Goal: Task Accomplishment & Management: Manage account settings

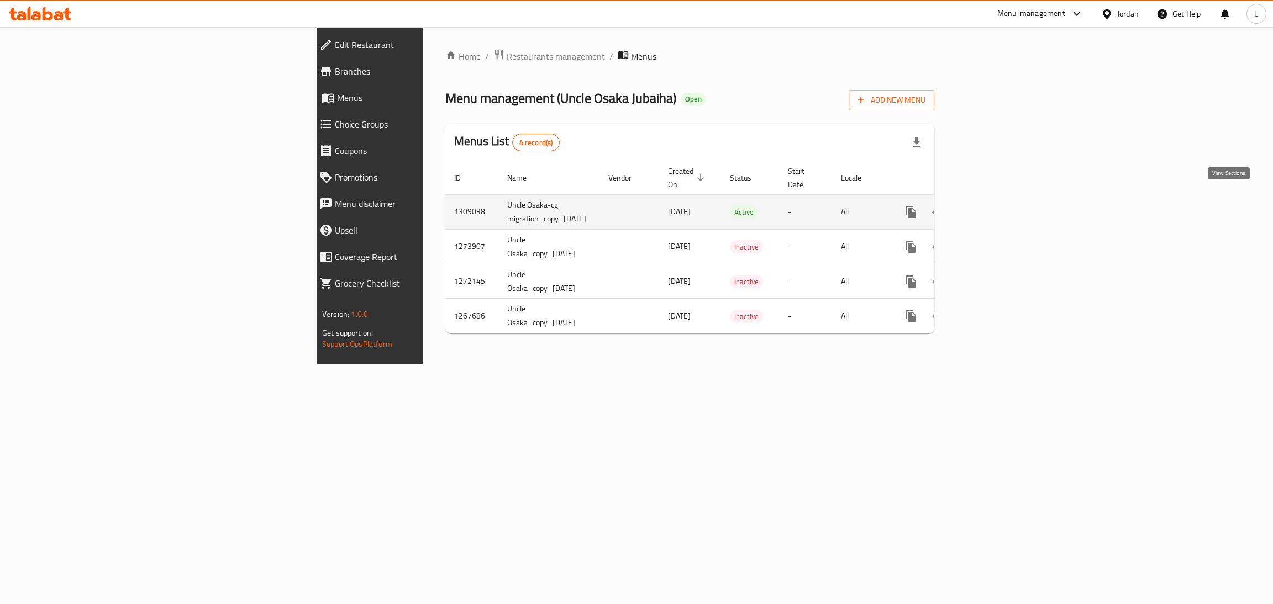
click at [997, 205] on icon "enhanced table" at bounding box center [990, 211] width 13 height 13
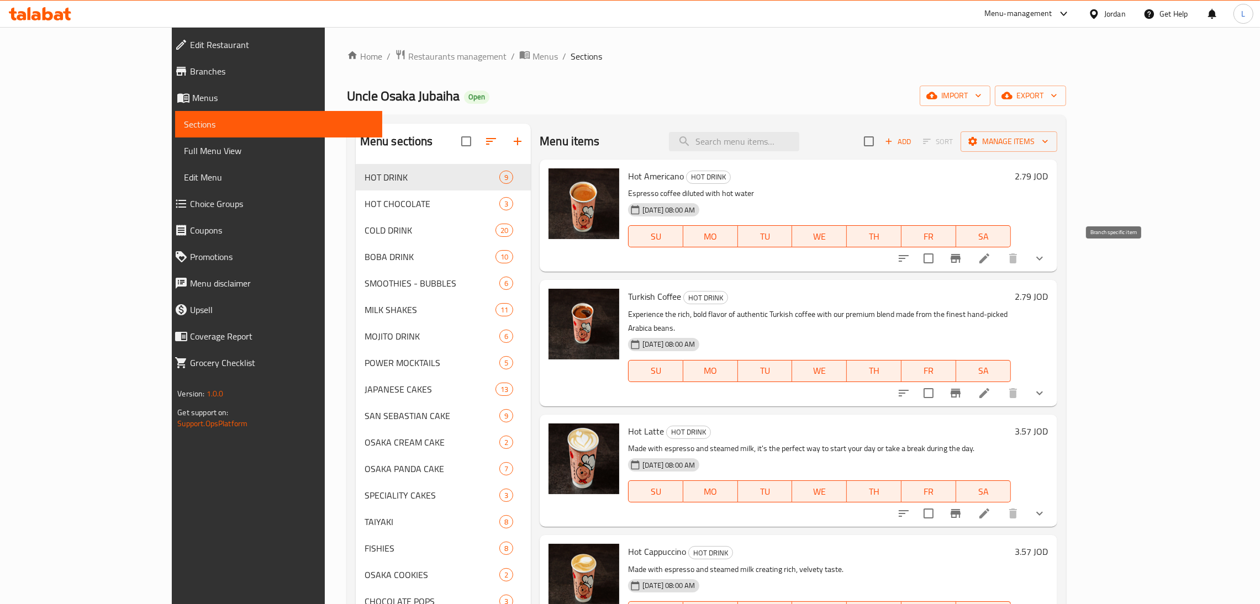
click at [962, 262] on icon "Branch-specific-item" at bounding box center [955, 258] width 13 height 13
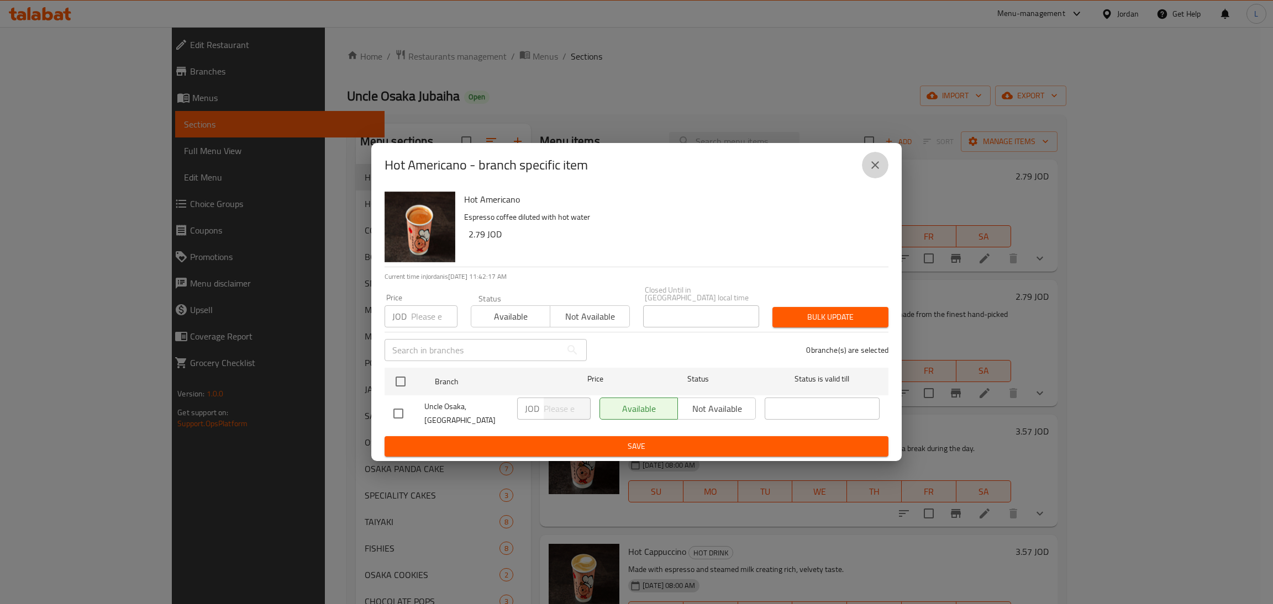
click at [866, 174] on button "close" at bounding box center [875, 165] width 27 height 27
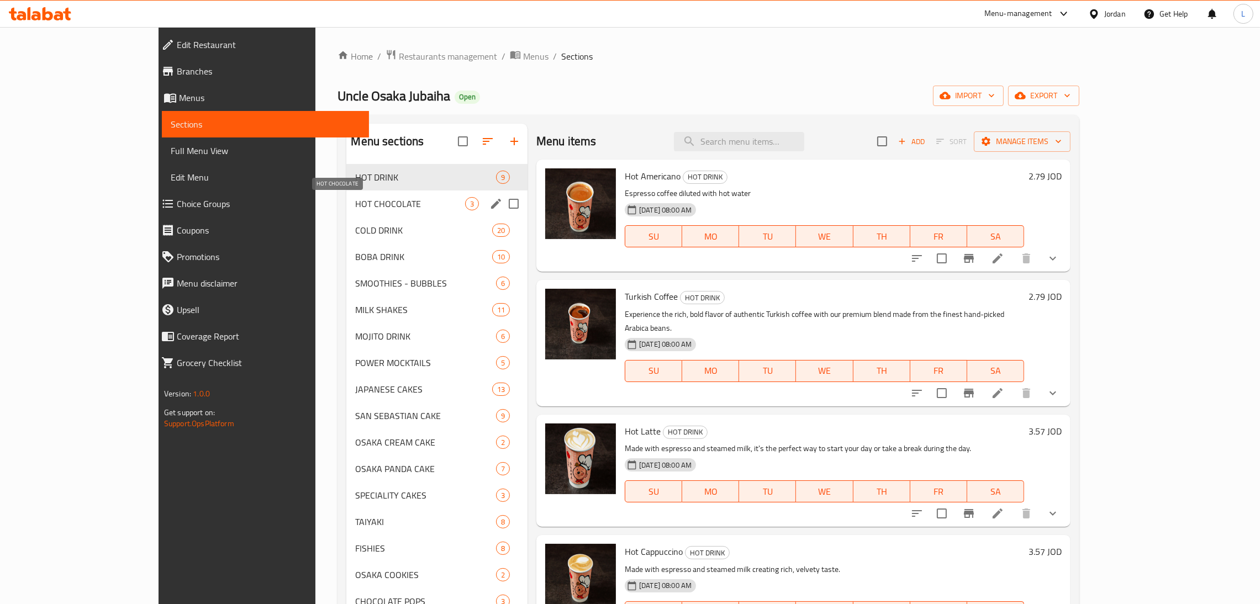
click at [355, 202] on span "HOT CHOCOLATE" at bounding box center [410, 203] width 110 height 13
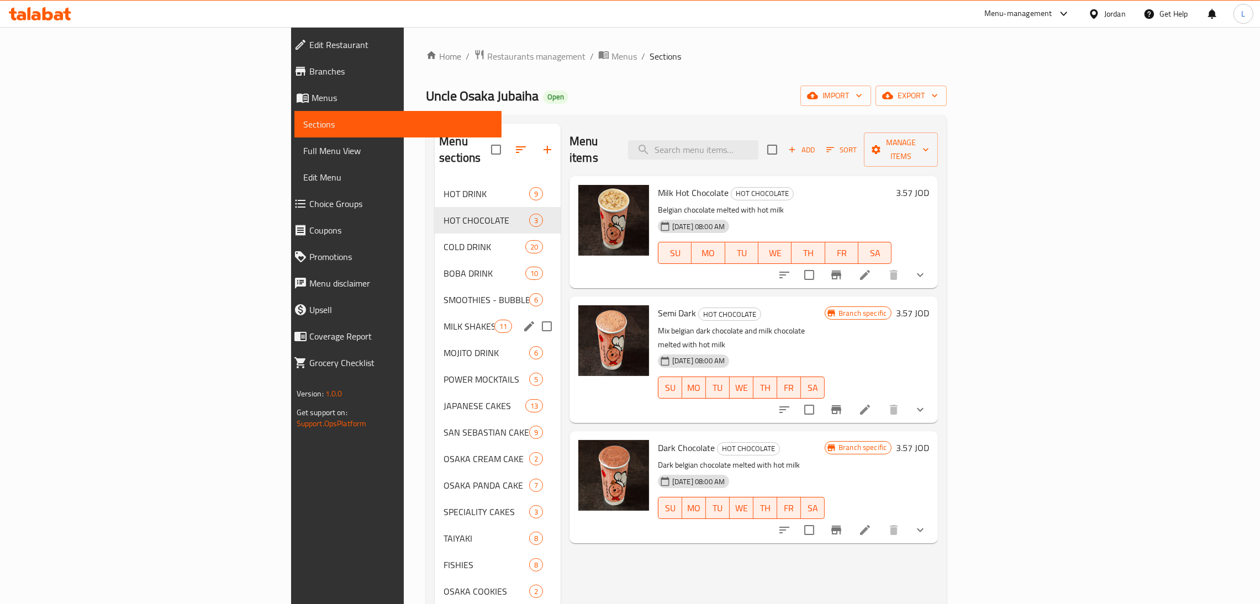
click at [444, 320] on span "MILK SHAKES" at bounding box center [469, 326] width 50 height 13
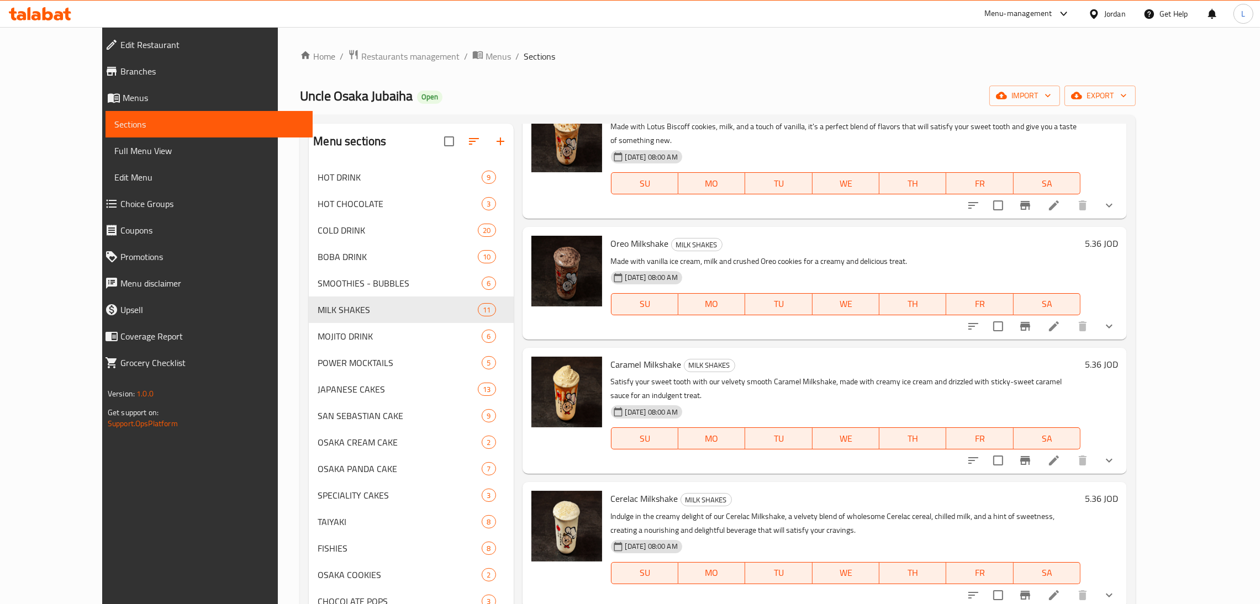
scroll to position [580, 0]
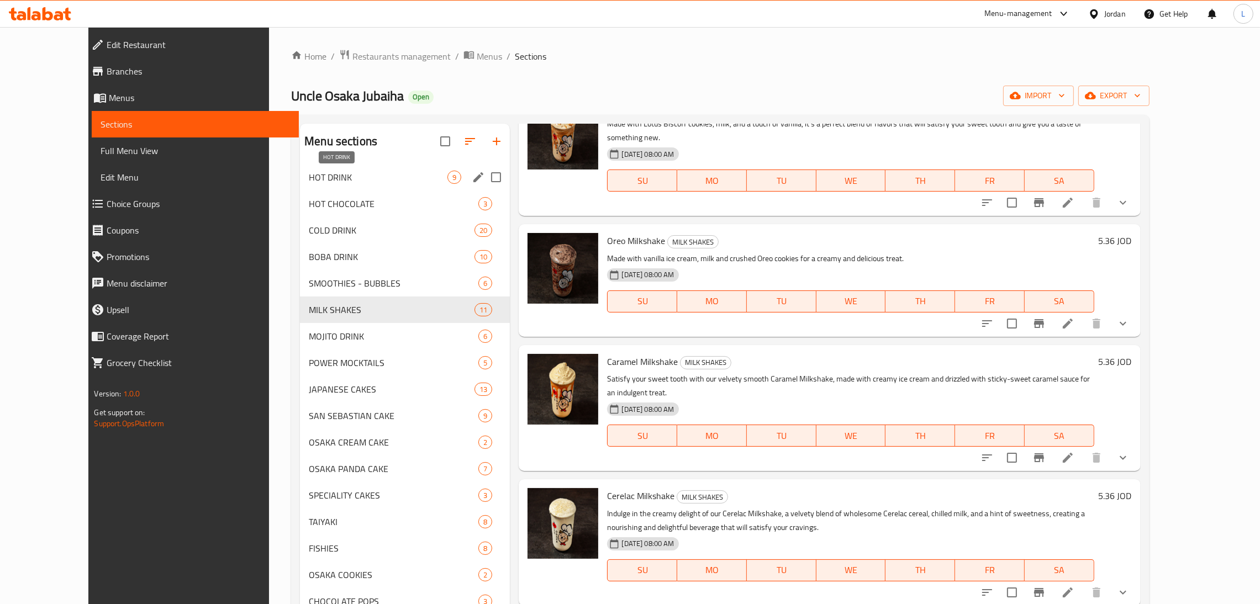
click at [334, 174] on span "HOT DRINK" at bounding box center [378, 177] width 139 height 13
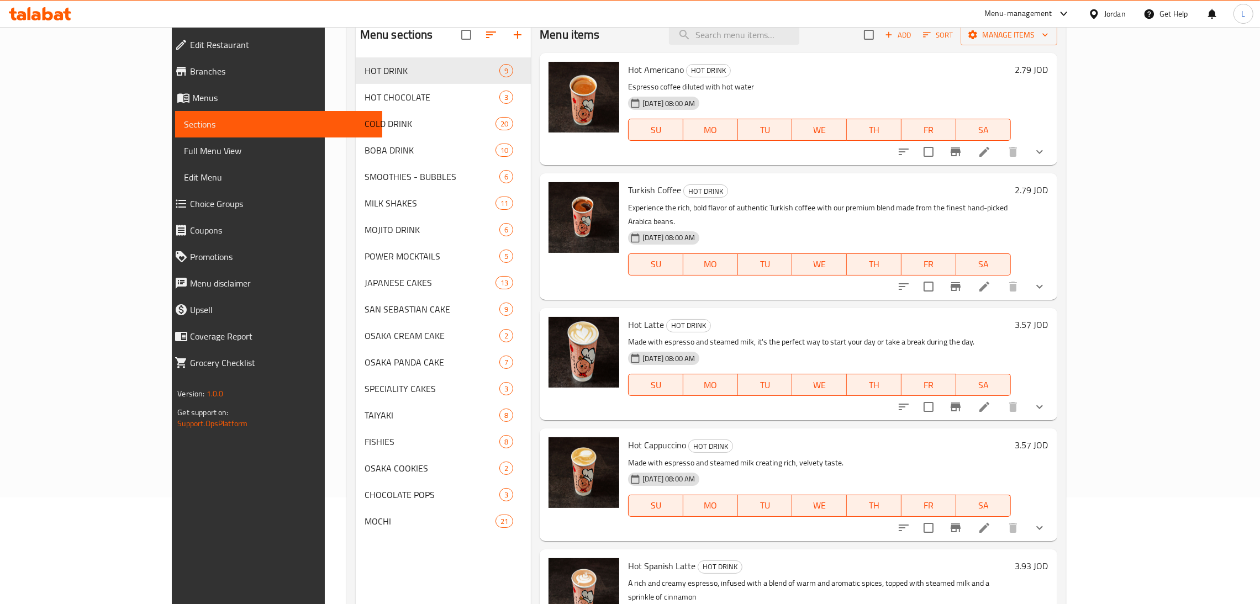
scroll to position [73, 0]
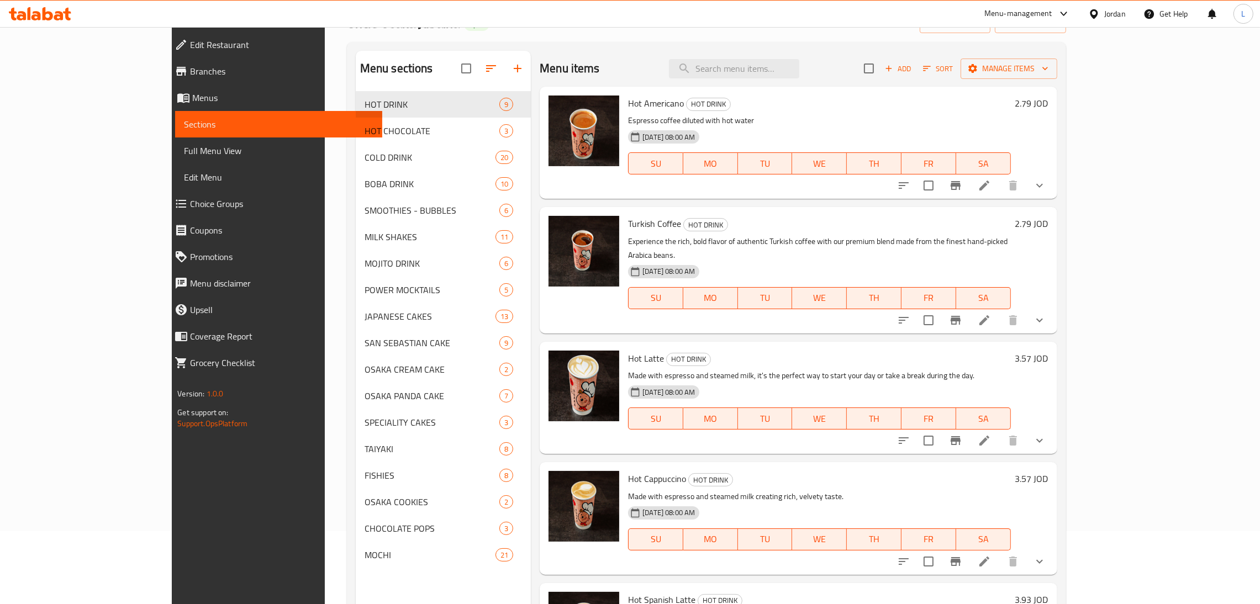
click at [190, 74] on span "Branches" at bounding box center [281, 71] width 183 height 13
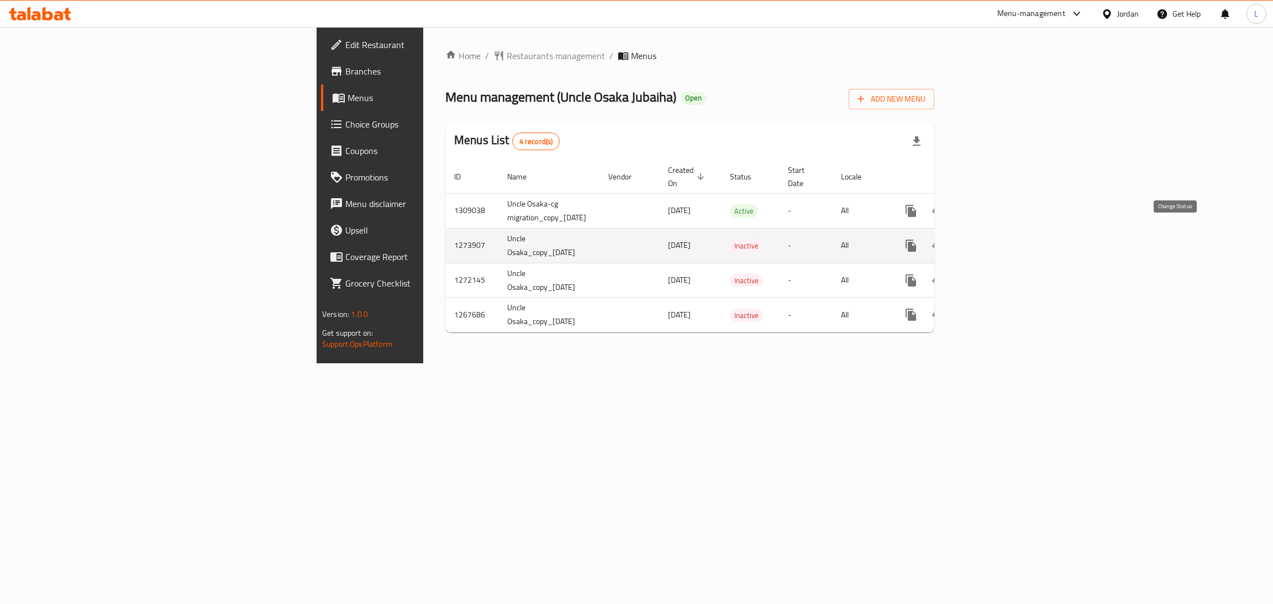
click at [951, 233] on button "enhanced table" at bounding box center [937, 246] width 27 height 27
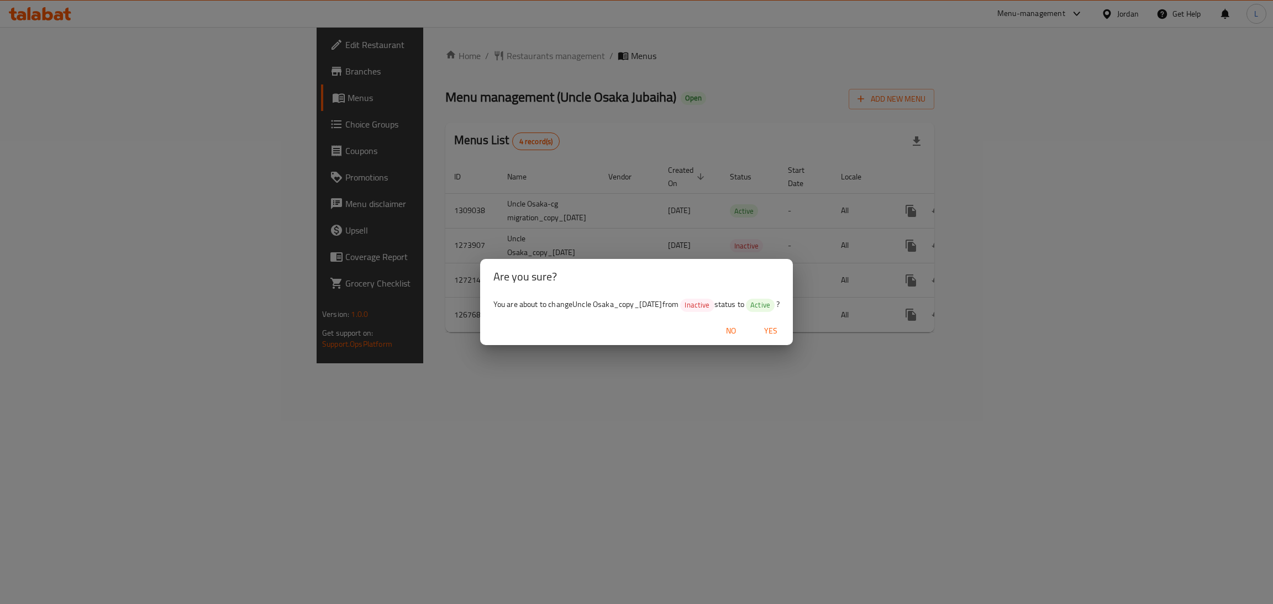
click at [769, 337] on span "Yes" at bounding box center [770, 331] width 27 height 14
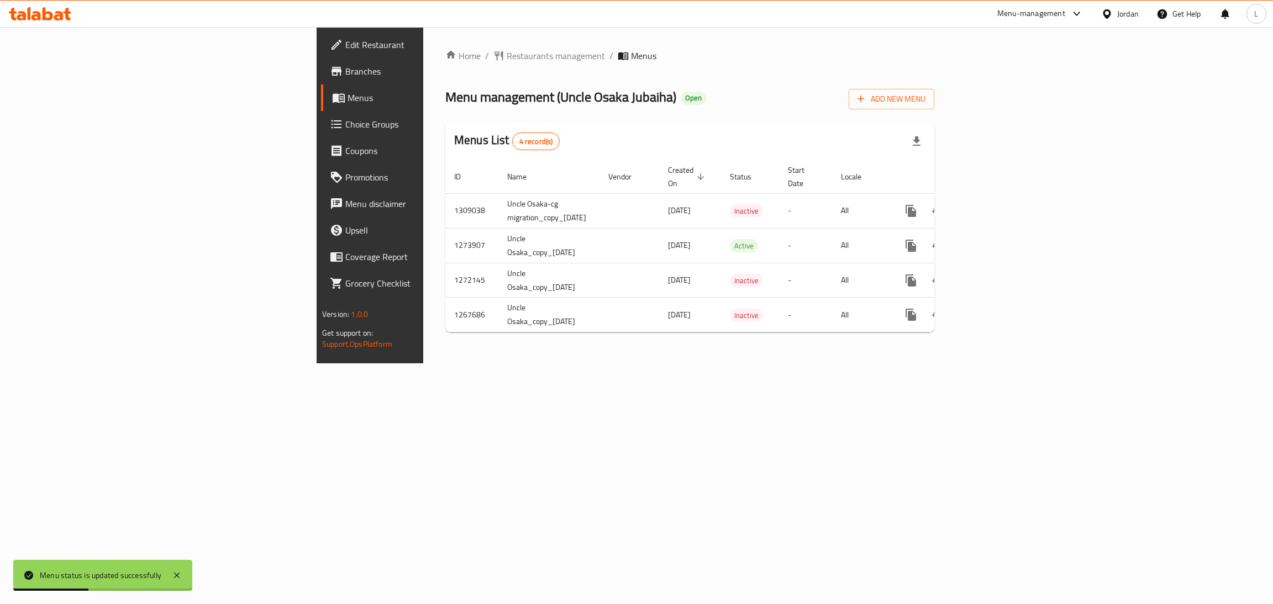
click at [842, 86] on div "Menu management ( Uncle Osaka Jubaiha ) Open Add New Menu" at bounding box center [689, 97] width 489 height 25
click at [345, 77] on span "Branches" at bounding box center [432, 71] width 175 height 13
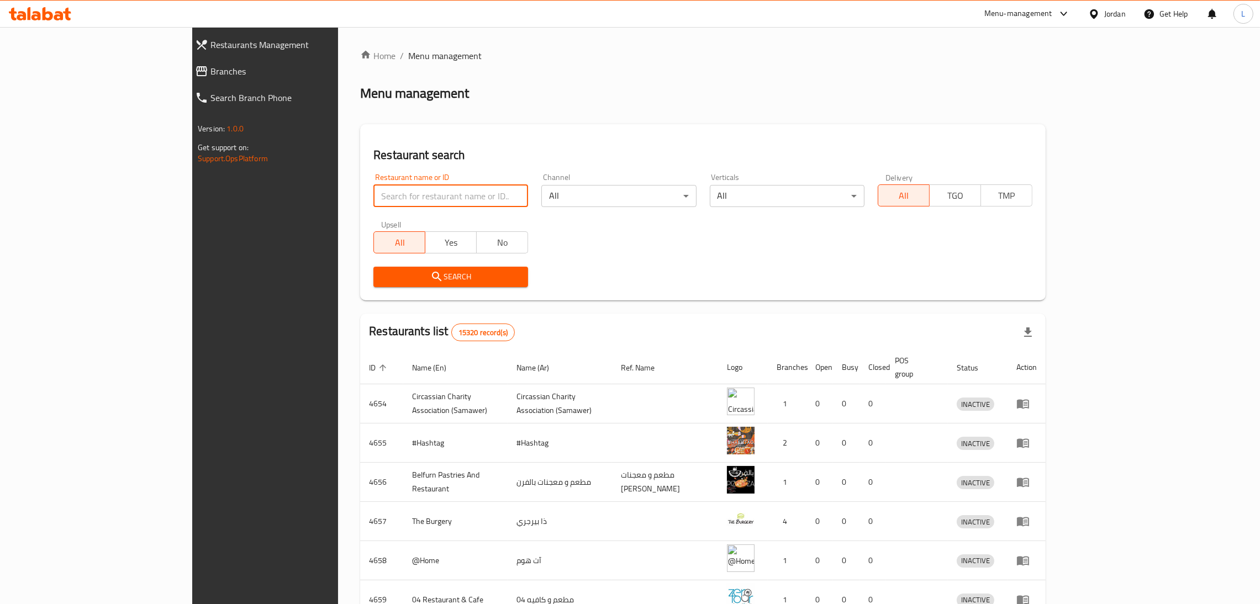
click at [373, 188] on input "search" at bounding box center [450, 196] width 155 height 22
type input "osaka"
click button "Search" at bounding box center [450, 277] width 155 height 20
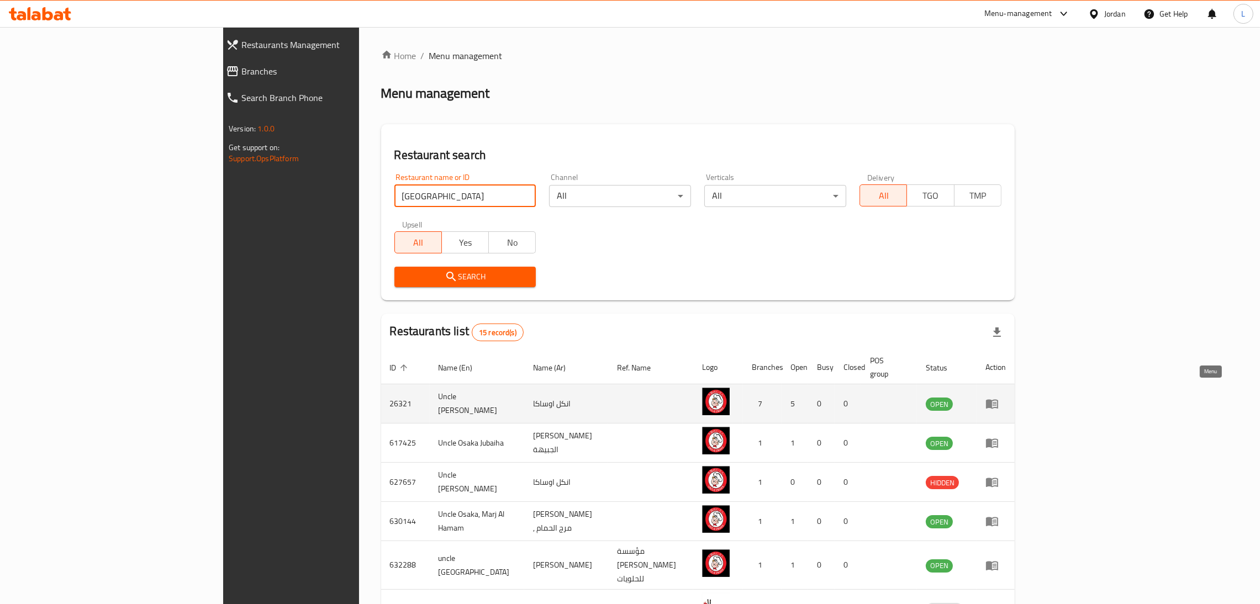
click at [998, 400] on icon "enhanced table" at bounding box center [992, 404] width 12 height 9
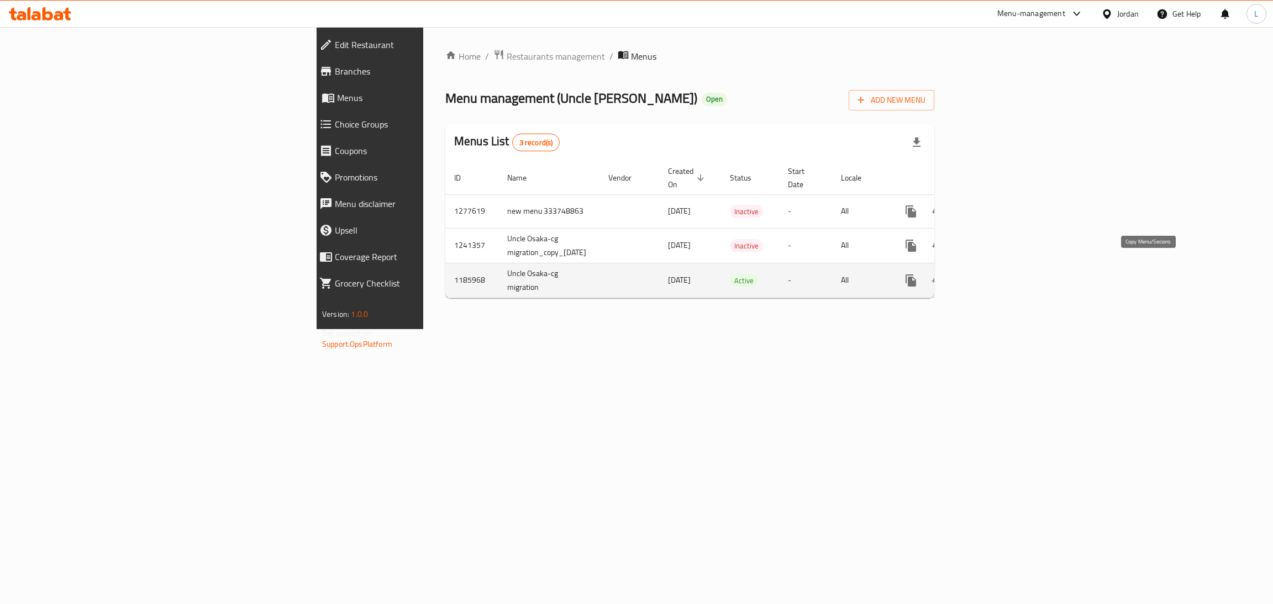
click at [916, 274] on icon "more" at bounding box center [910, 280] width 10 height 12
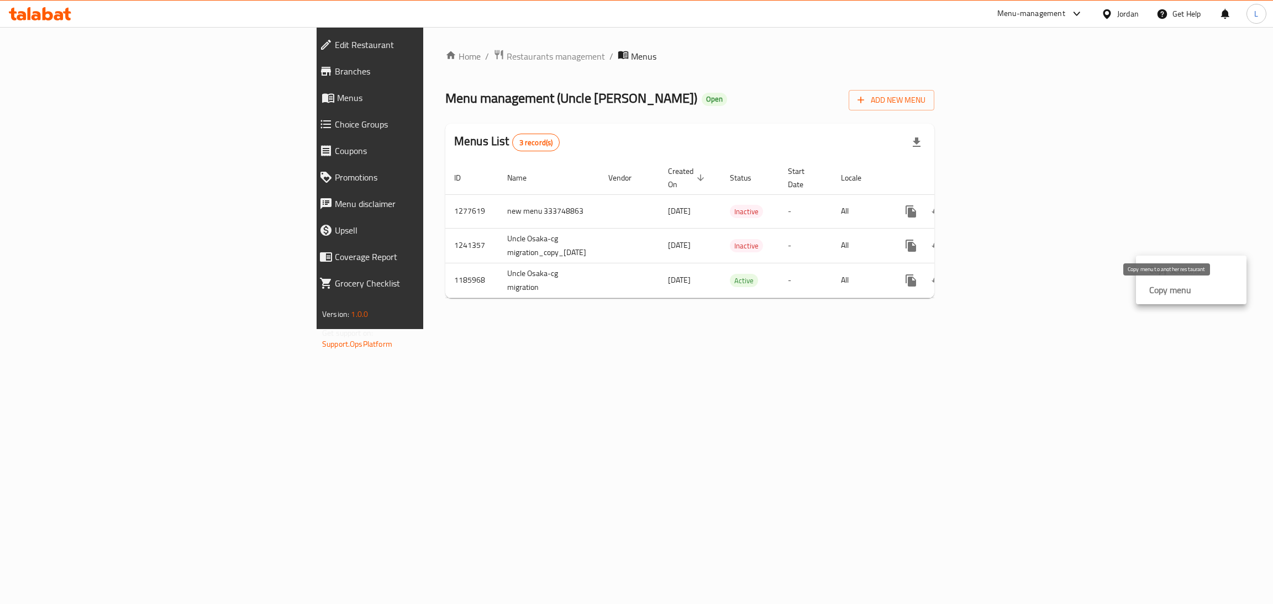
click at [1179, 288] on strong "Copy menu" at bounding box center [1170, 289] width 42 height 13
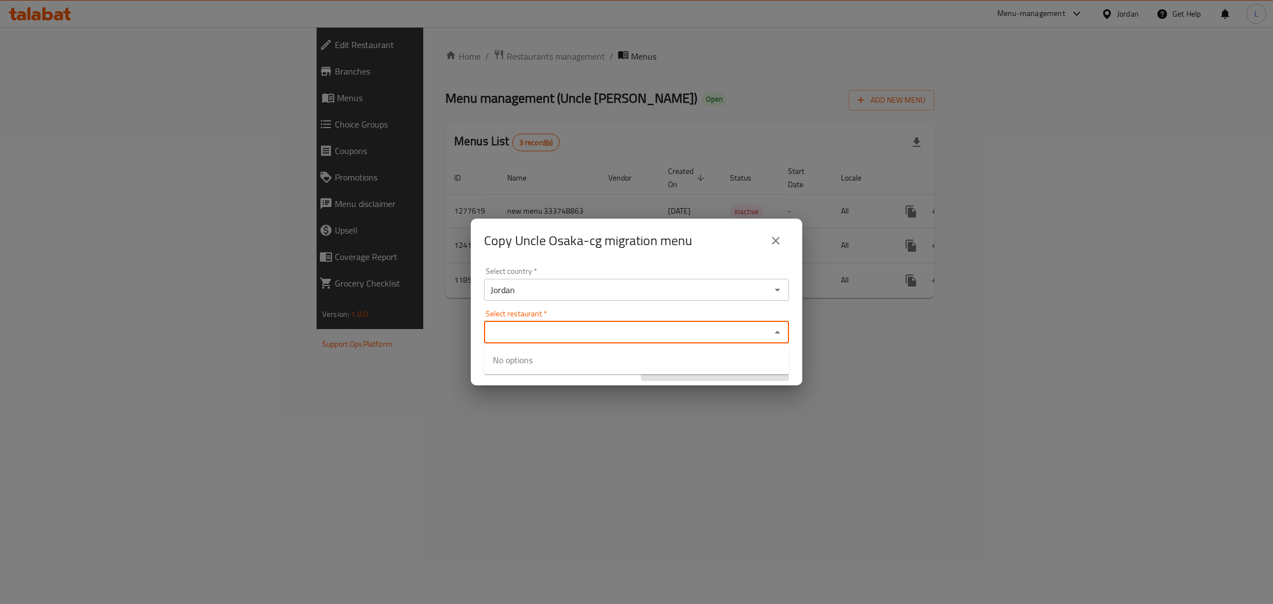
click at [543, 328] on input "Select restaurant   *" at bounding box center [627, 332] width 280 height 15
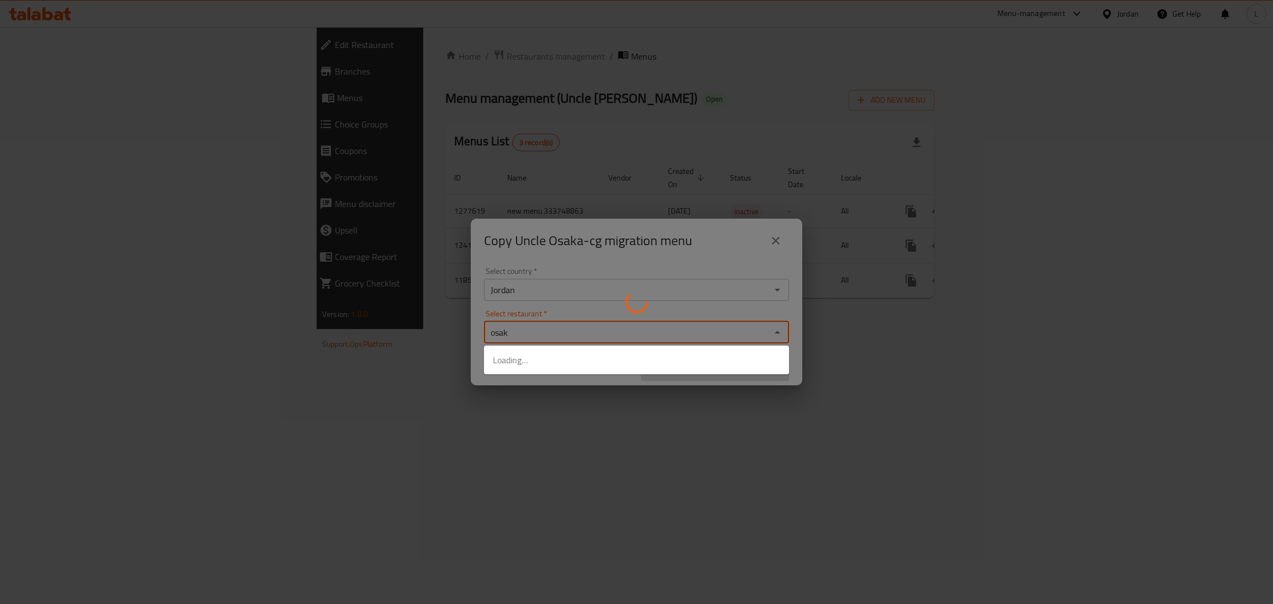
type input "osaka"
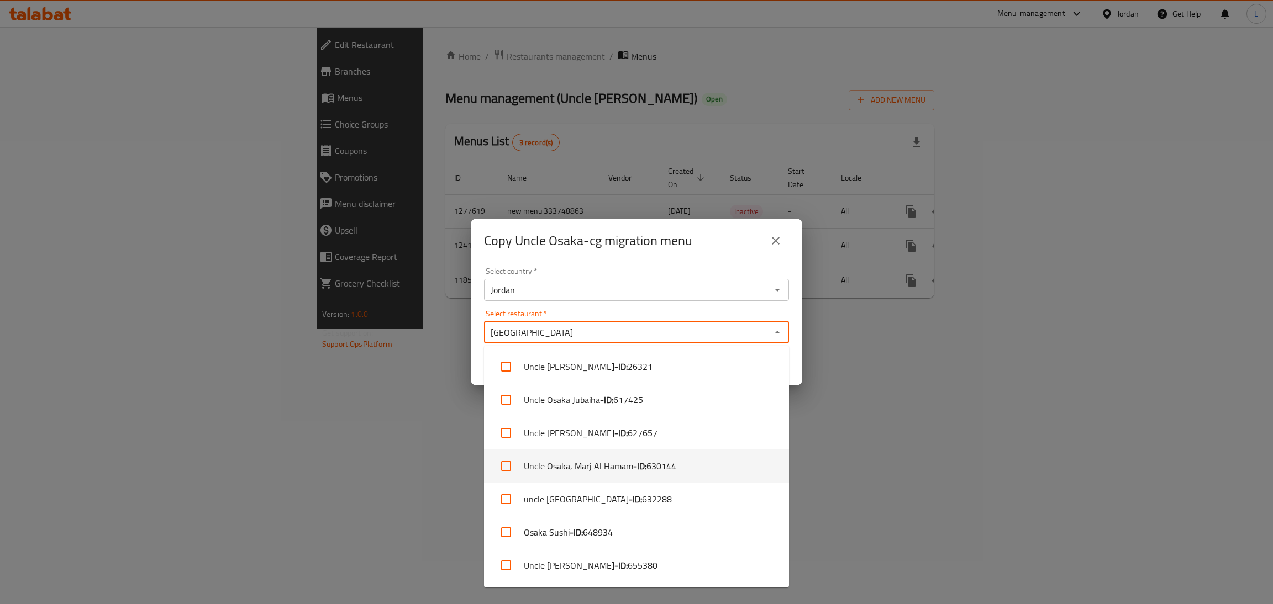
click at [508, 462] on input "checkbox" at bounding box center [506, 466] width 27 height 27
checkbox input "true"
click at [657, 328] on input "Select restaurant   *" at bounding box center [682, 332] width 170 height 15
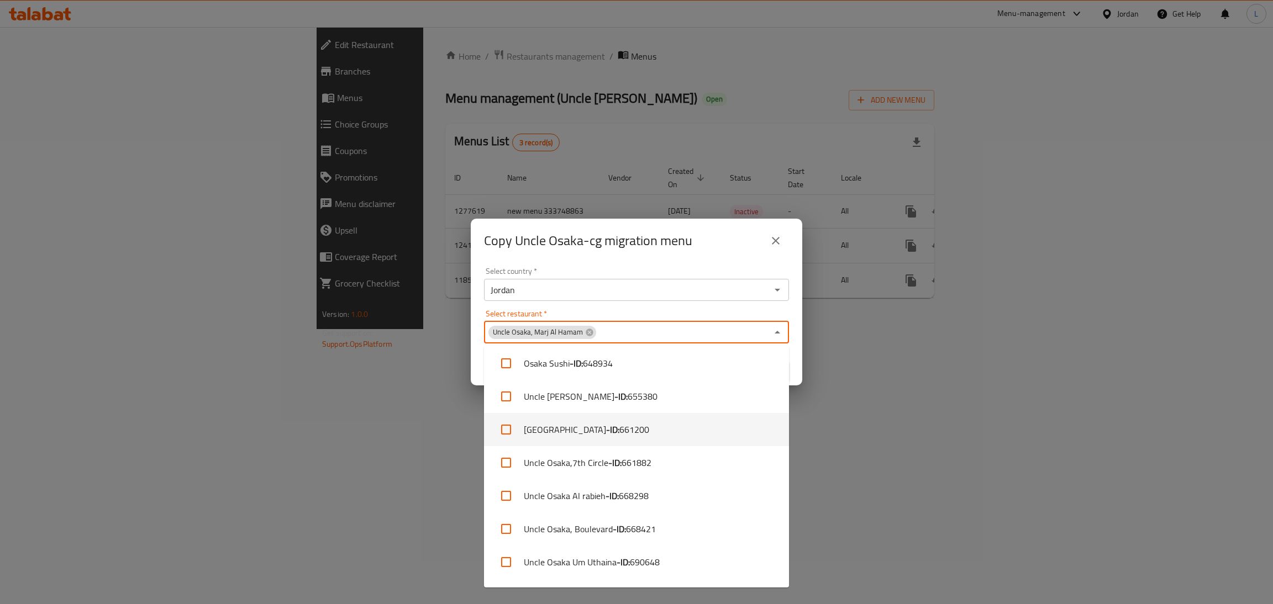
scroll to position [248, 0]
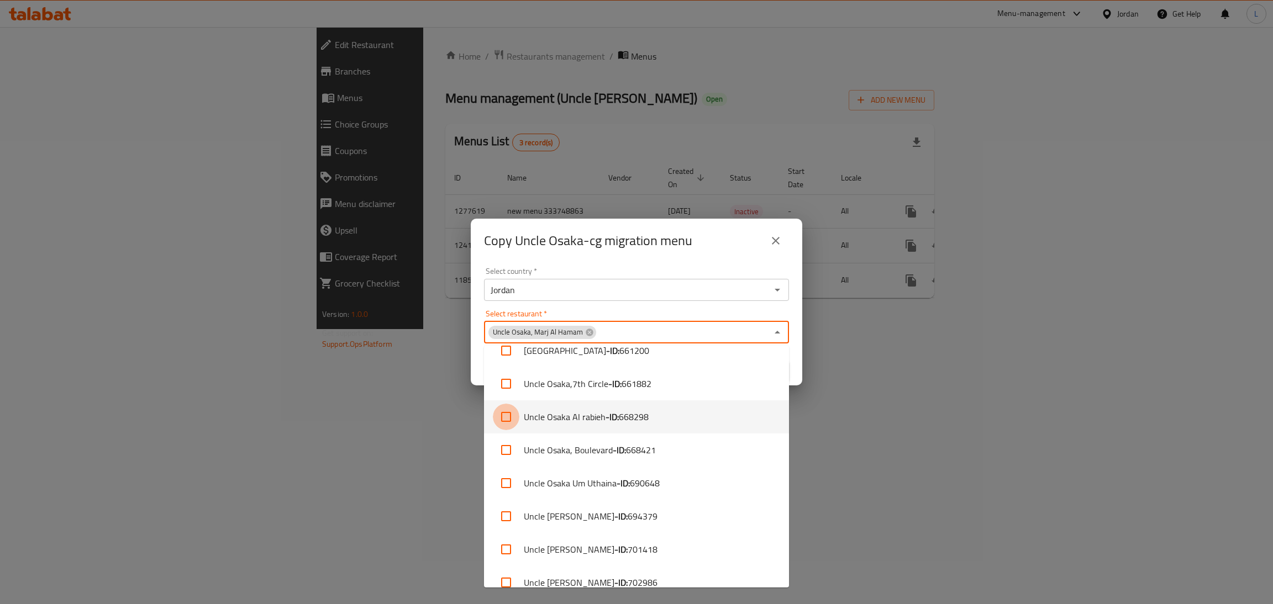
click at [501, 417] on input "checkbox" at bounding box center [506, 417] width 27 height 27
checkbox input "true"
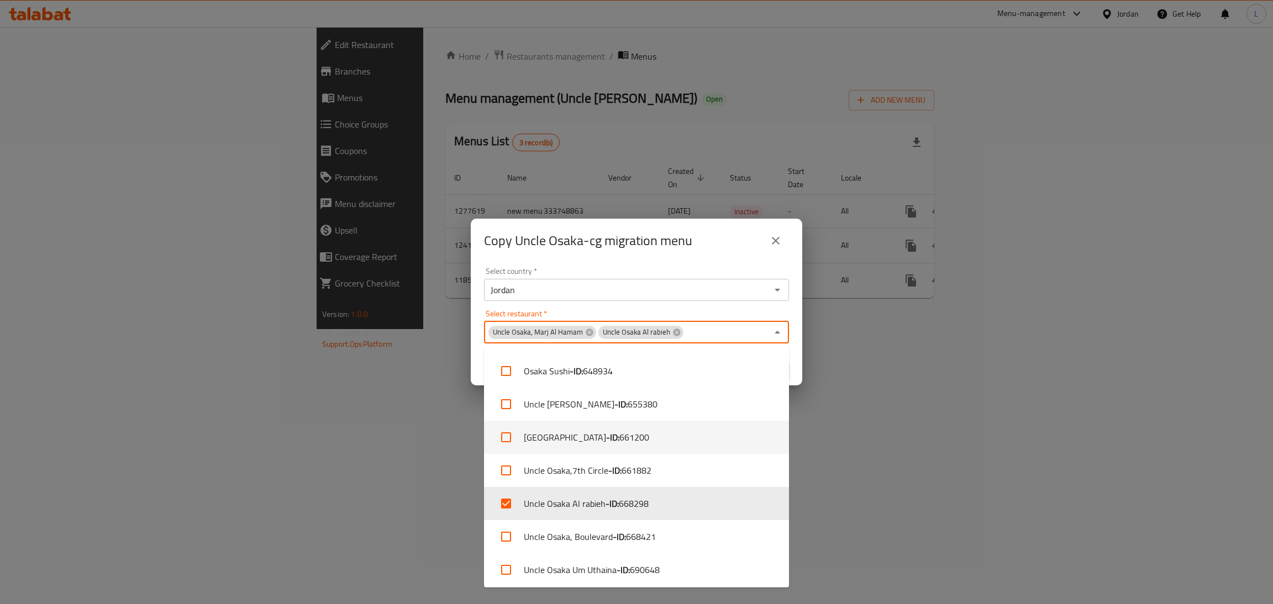
scroll to position [263, 0]
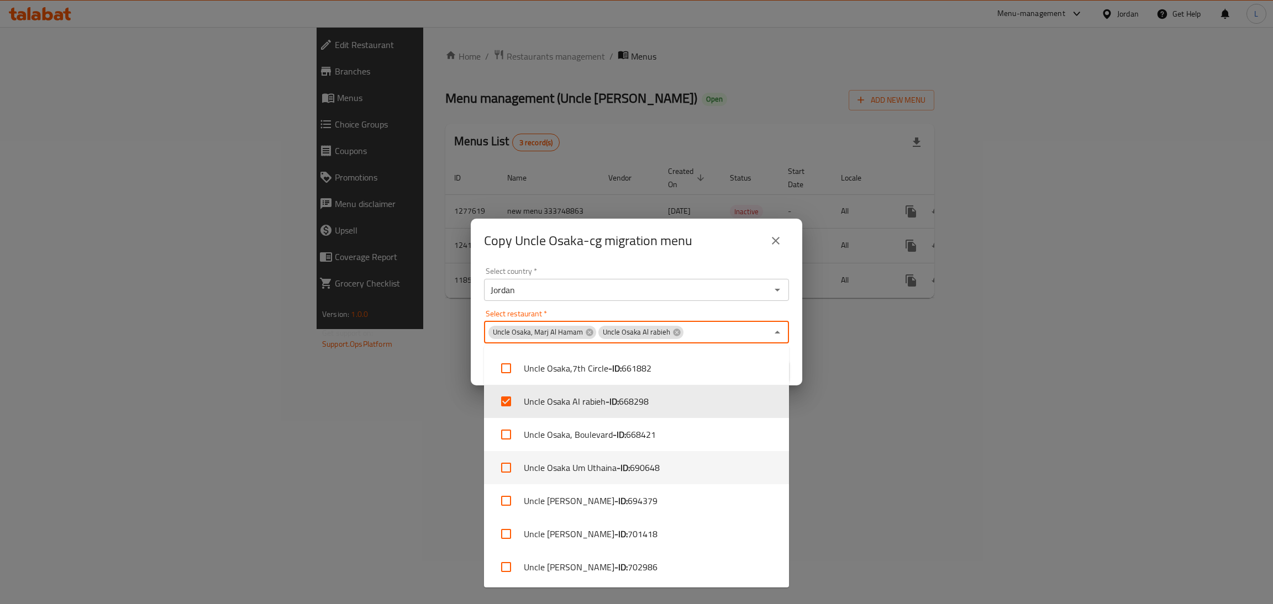
click at [500, 464] on input "checkbox" at bounding box center [506, 468] width 27 height 27
checkbox input "true"
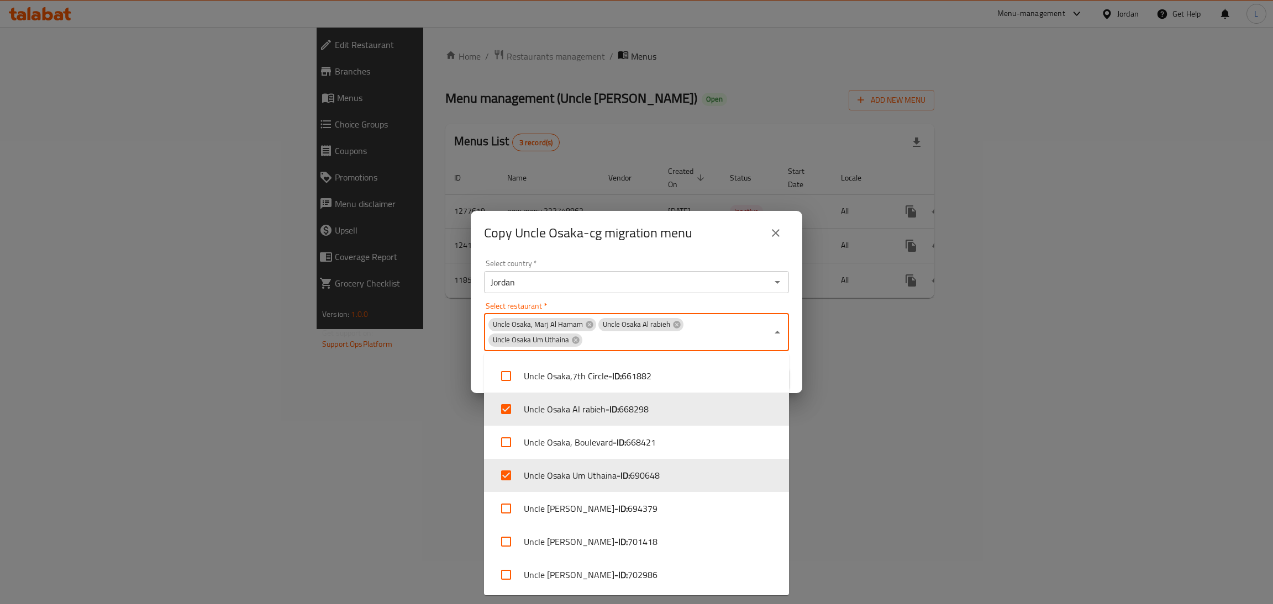
scroll to position [105, 0]
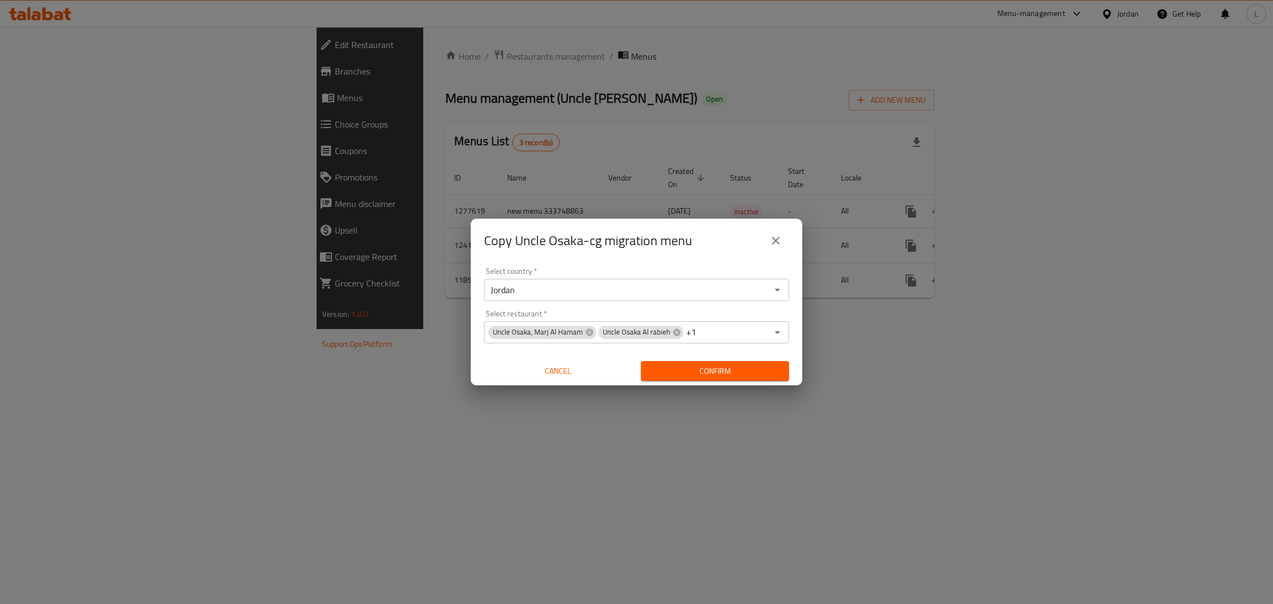
click at [711, 252] on div "Copy Uncle Osaka-cg migration menu" at bounding box center [636, 241] width 331 height 44
click at [747, 374] on span "Confirm" at bounding box center [715, 372] width 130 height 14
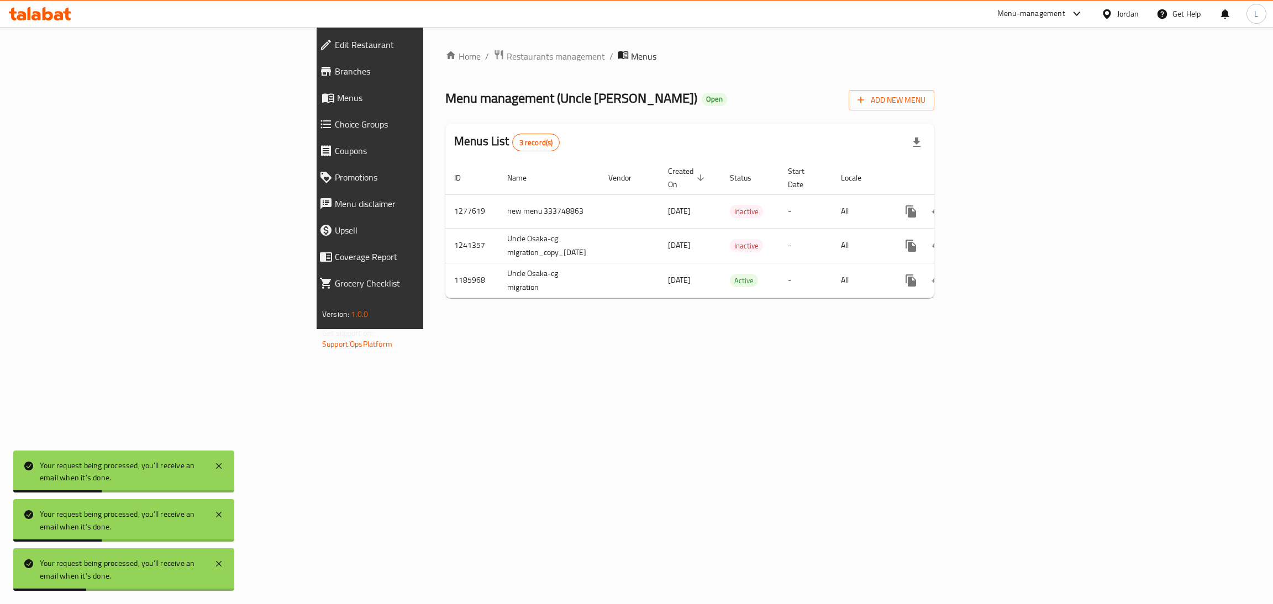
drag, startPoint x: 329, startPoint y: 395, endPoint x: 282, endPoint y: 354, distance: 61.8
click at [423, 329] on div "Home / Restaurants management / Menus Menu management ( Uncle Osaka ) Open Add …" at bounding box center [689, 178] width 533 height 302
click at [51, 17] on icon at bounding box center [48, 13] width 10 height 13
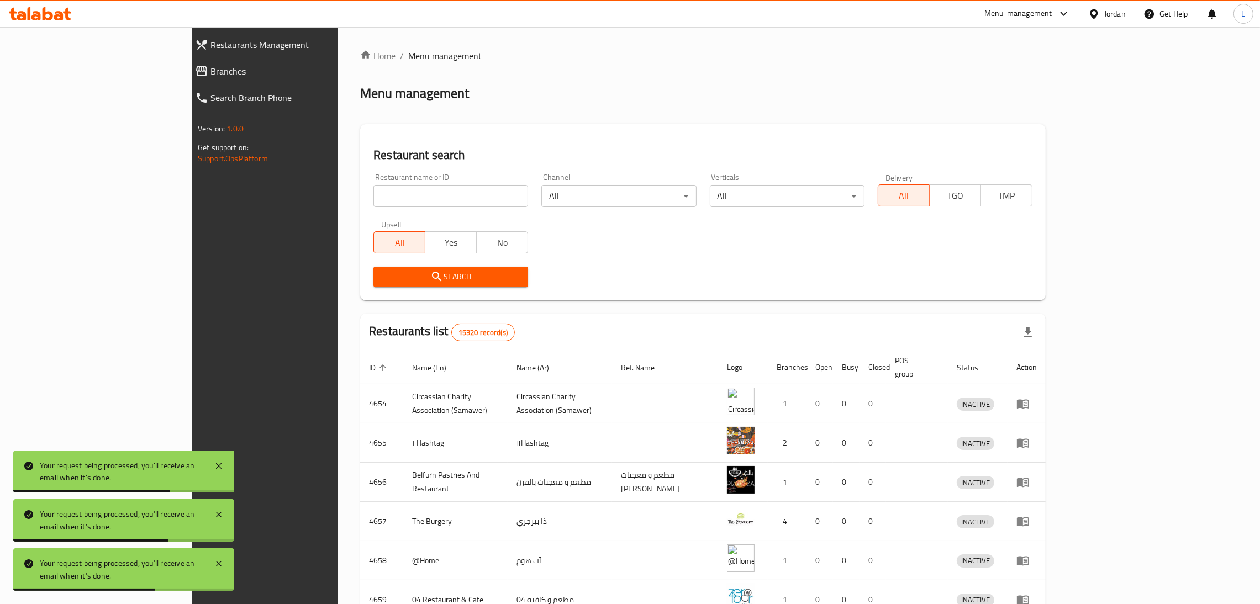
click at [210, 67] on span "Branches" at bounding box center [301, 71] width 183 height 13
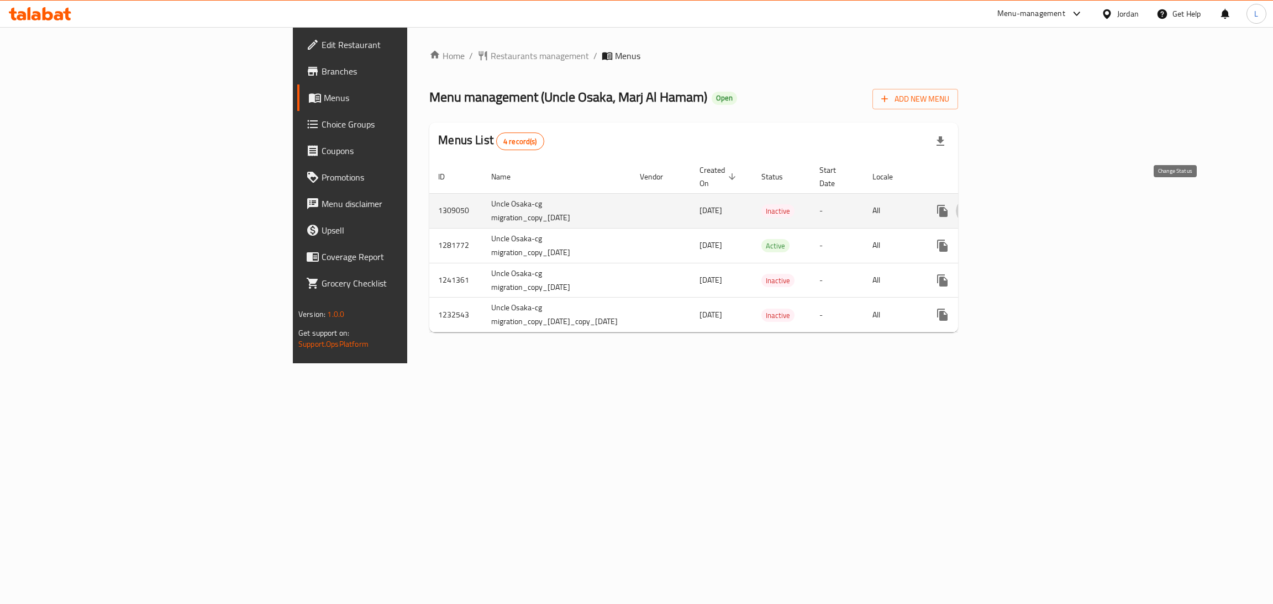
click at [975, 204] on icon "enhanced table" at bounding box center [968, 210] width 13 height 13
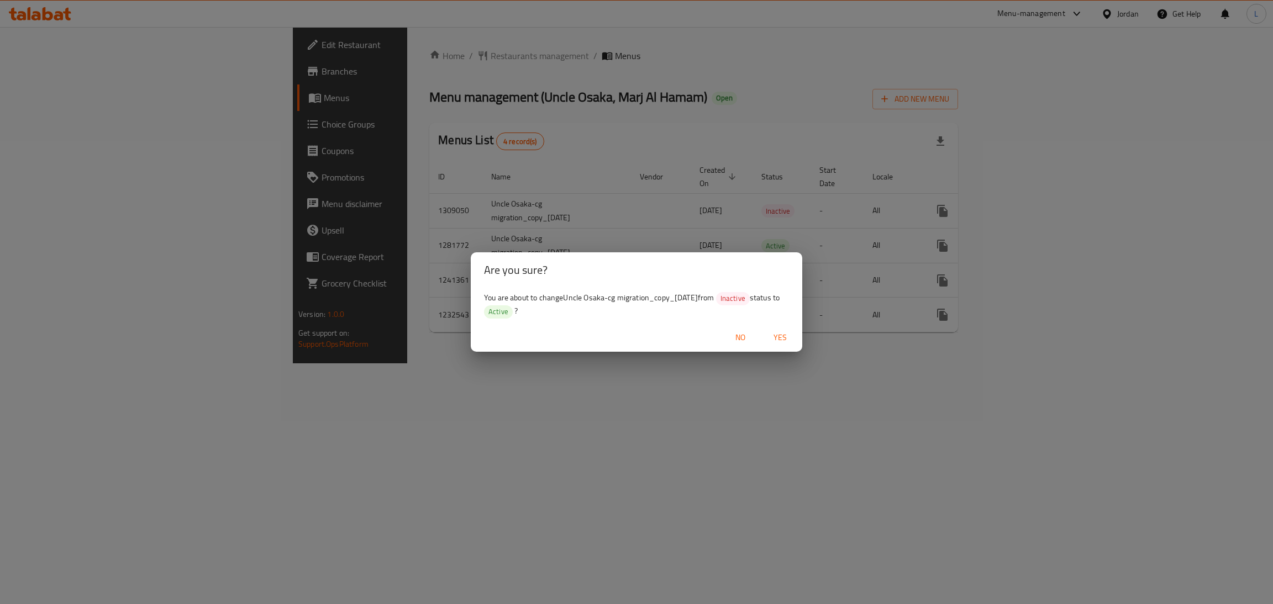
click at [777, 331] on span "Yes" at bounding box center [780, 338] width 27 height 14
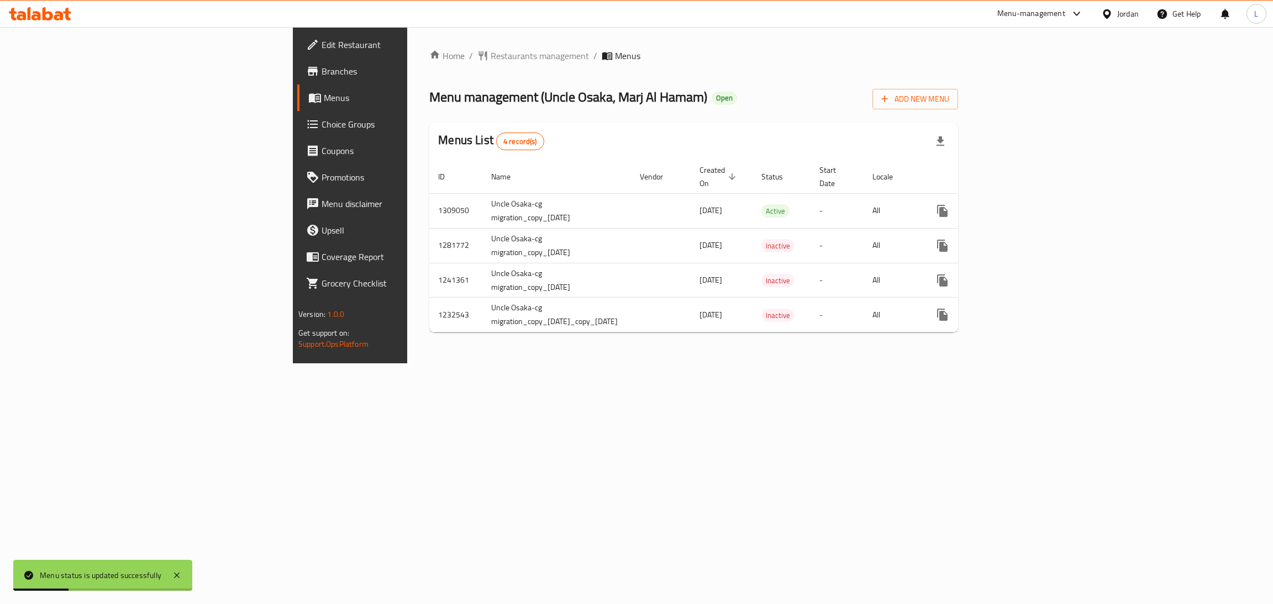
click at [407, 363] on div "Home / Restaurants management / Menus Menu management ( Uncle Osaka, Marj Al Ha…" at bounding box center [693, 195] width 573 height 336
click at [44, 10] on icon at bounding box center [48, 13] width 10 height 13
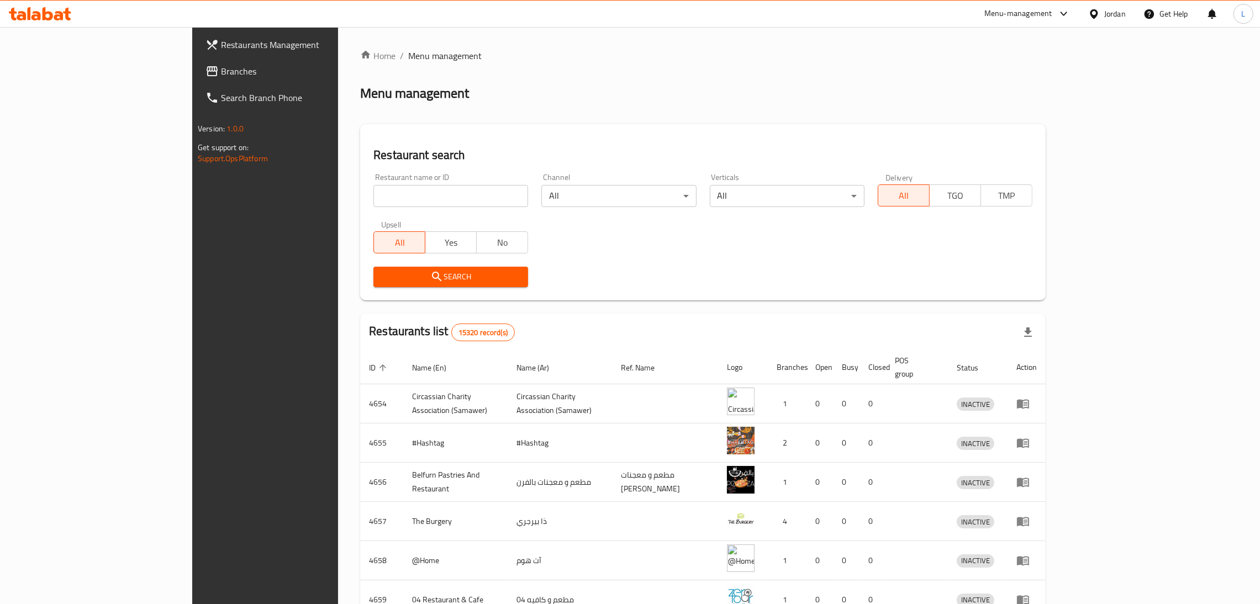
click at [221, 67] on span "Branches" at bounding box center [307, 71] width 173 height 13
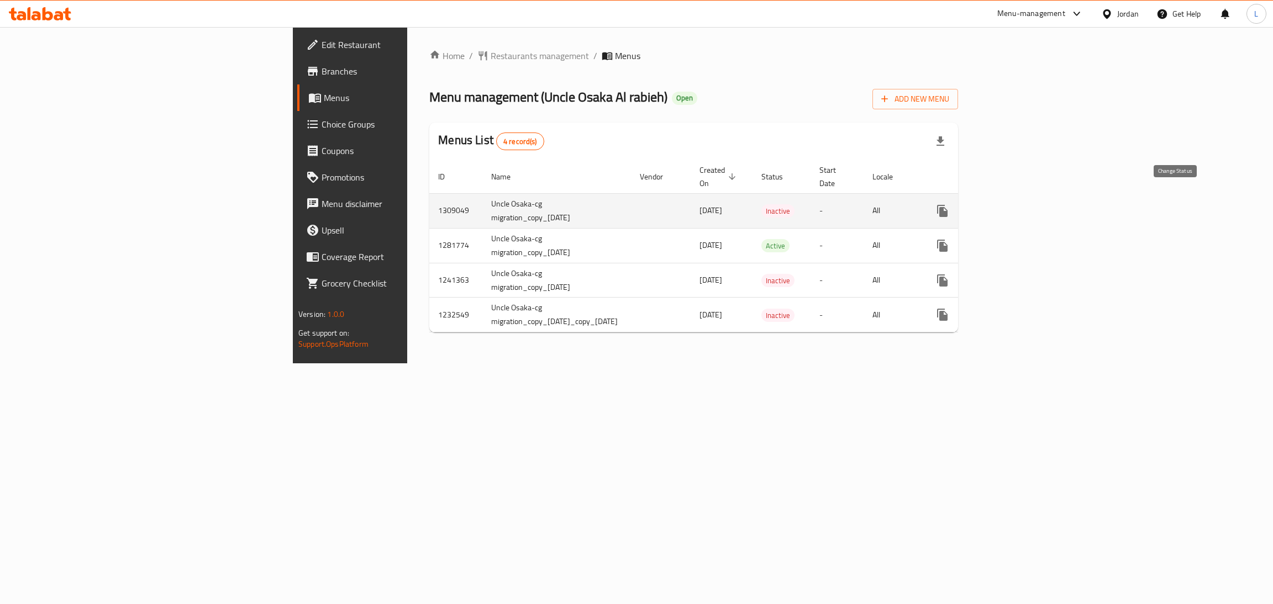
click at [975, 204] on icon "enhanced table" at bounding box center [968, 210] width 13 height 13
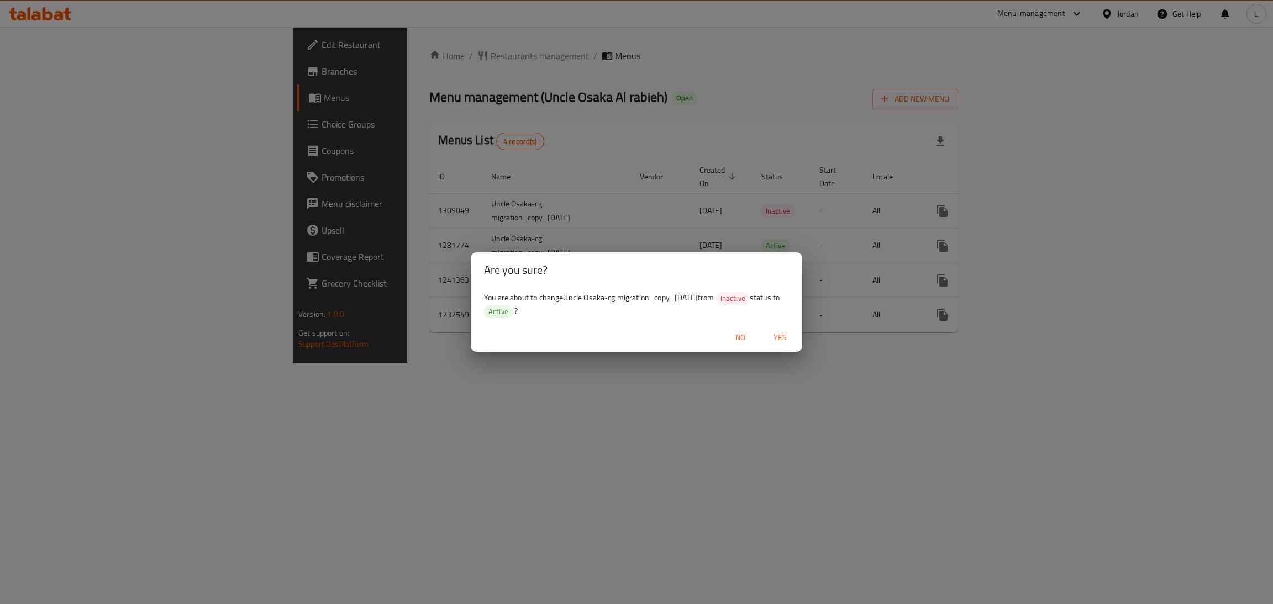
click at [778, 342] on span "Yes" at bounding box center [780, 338] width 27 height 14
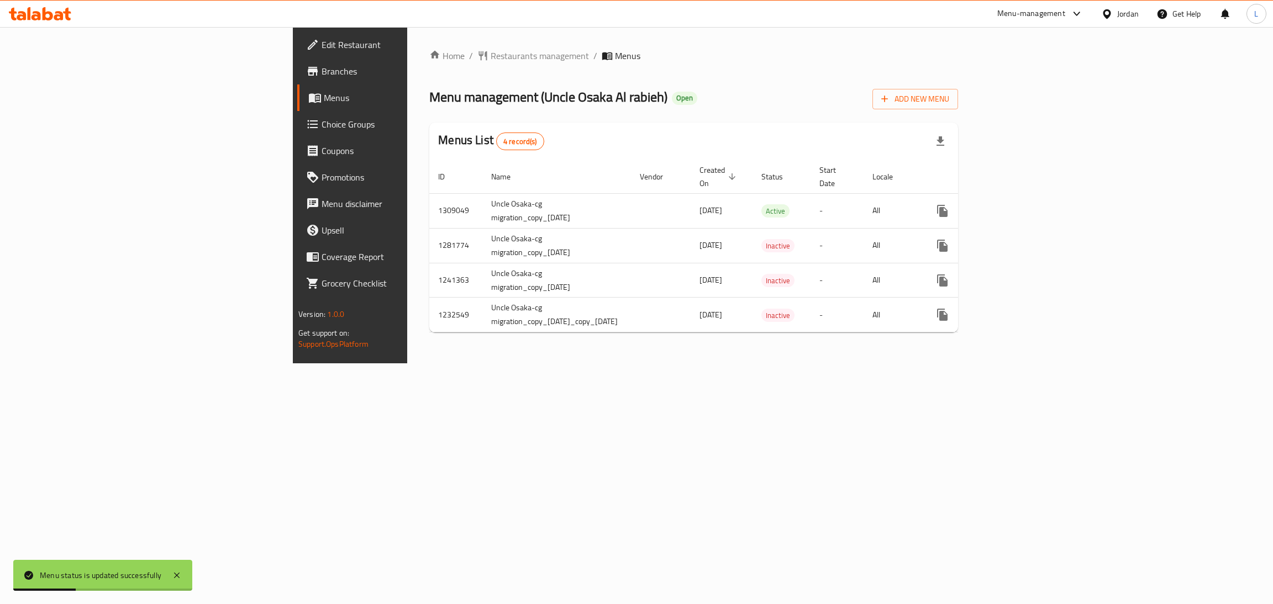
click at [407, 363] on div "Home / Restaurants management / Menus Menu management ( Uncle Osaka Al rabieh )…" at bounding box center [693, 195] width 573 height 336
click at [39, 8] on icon at bounding box center [40, 13] width 62 height 13
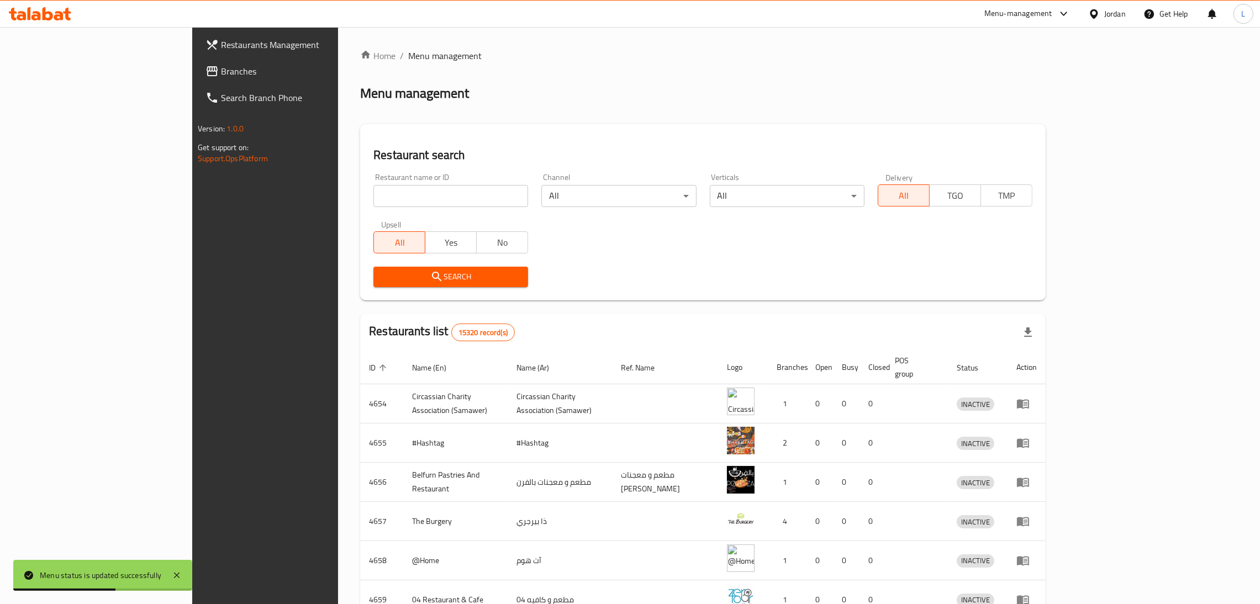
click at [197, 64] on link "Branches" at bounding box center [300, 71] width 206 height 27
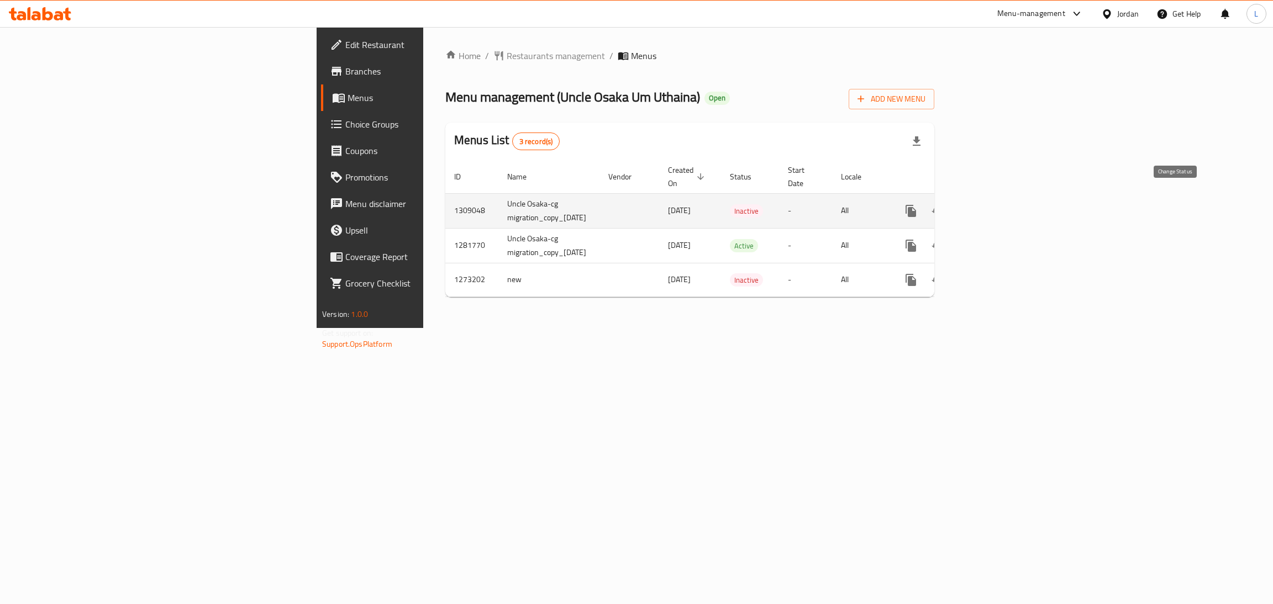
click at [943, 207] on icon "enhanced table" at bounding box center [937, 211] width 12 height 9
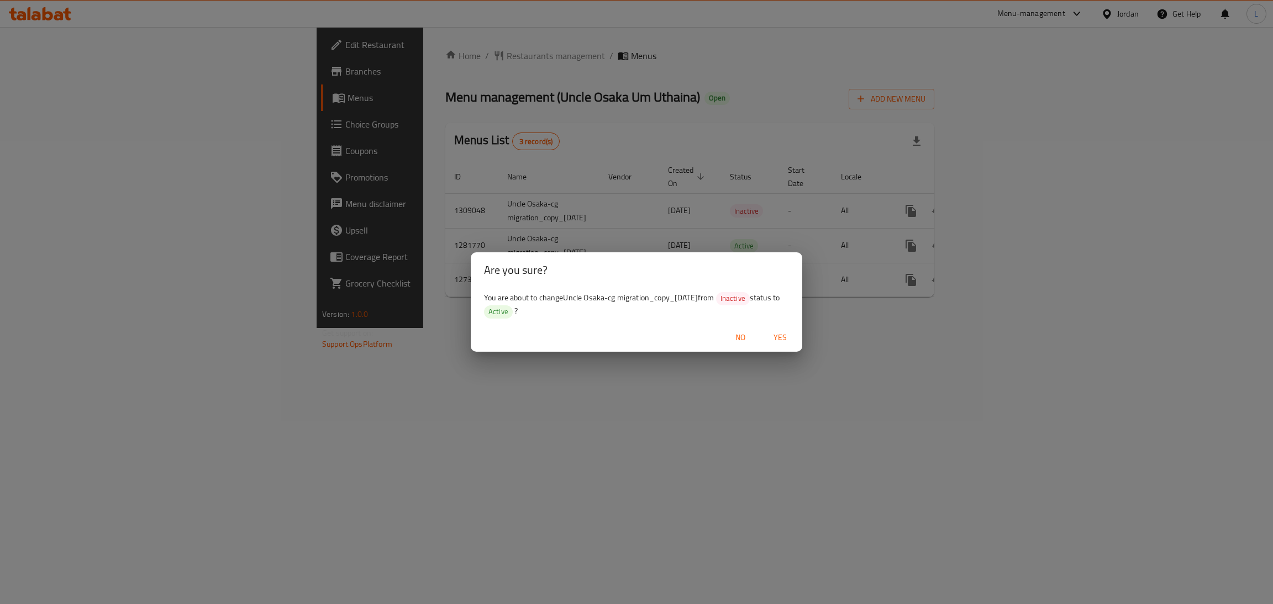
drag, startPoint x: 777, startPoint y: 338, endPoint x: 801, endPoint y: 396, distance: 62.9
click at [776, 337] on span "Yes" at bounding box center [780, 338] width 27 height 14
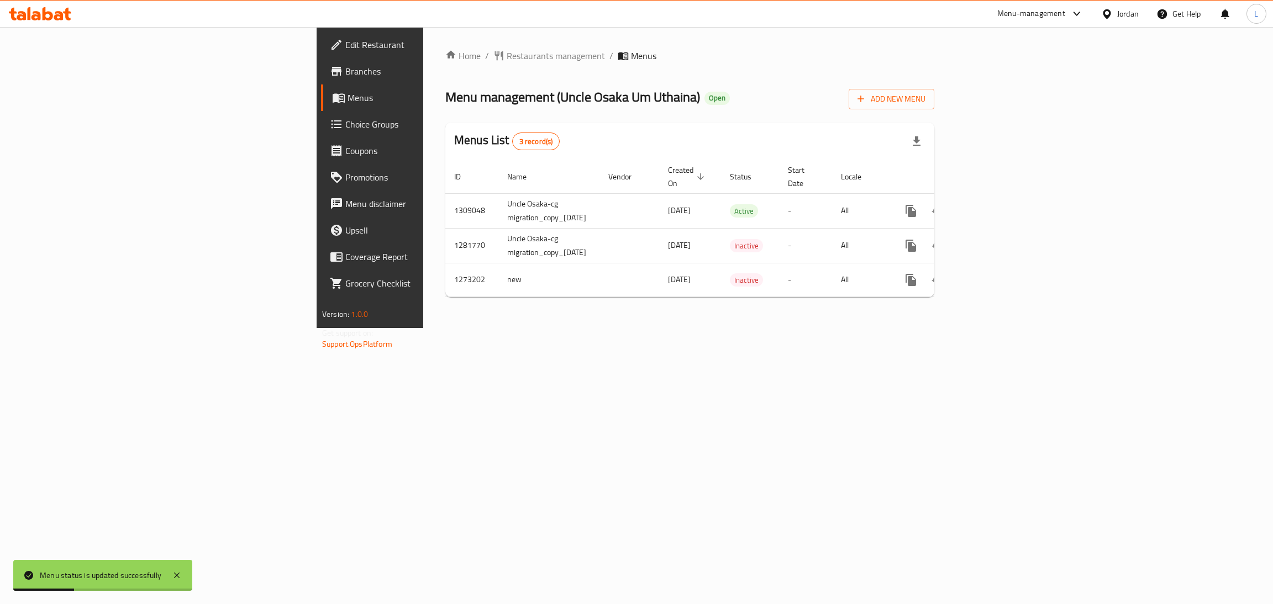
click at [423, 328] on div "Home / Restaurants management / Menus Menu management ( Uncle Osaka Um Uthaina …" at bounding box center [689, 177] width 533 height 301
click at [29, 16] on icon at bounding box center [29, 13] width 3 height 13
